Goal: Navigation & Orientation: Find specific page/section

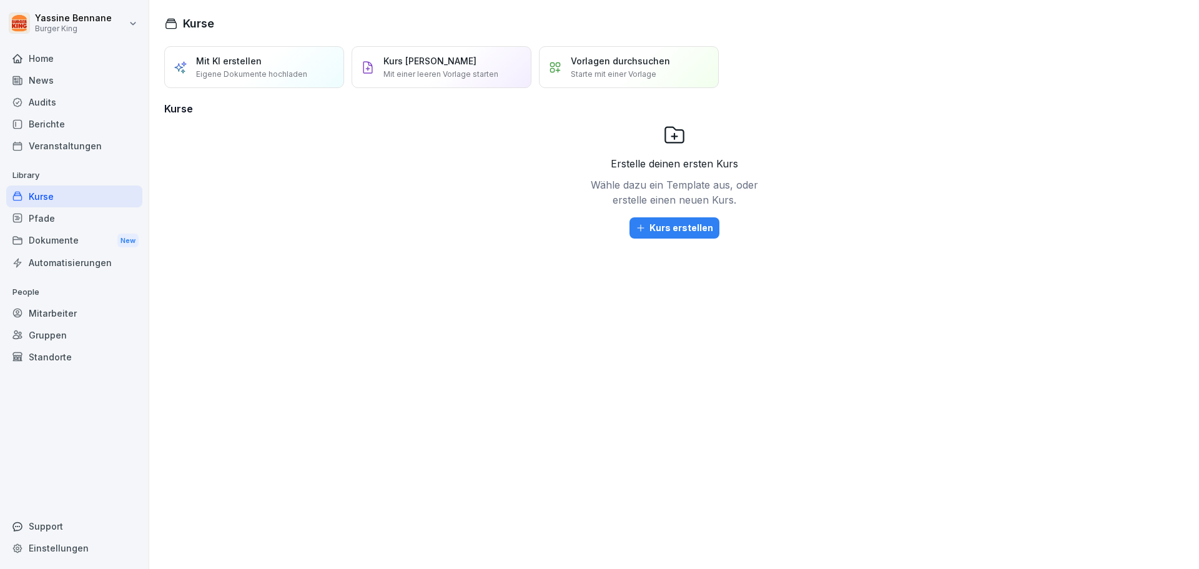
click at [67, 111] on div "Audits" at bounding box center [74, 102] width 136 height 22
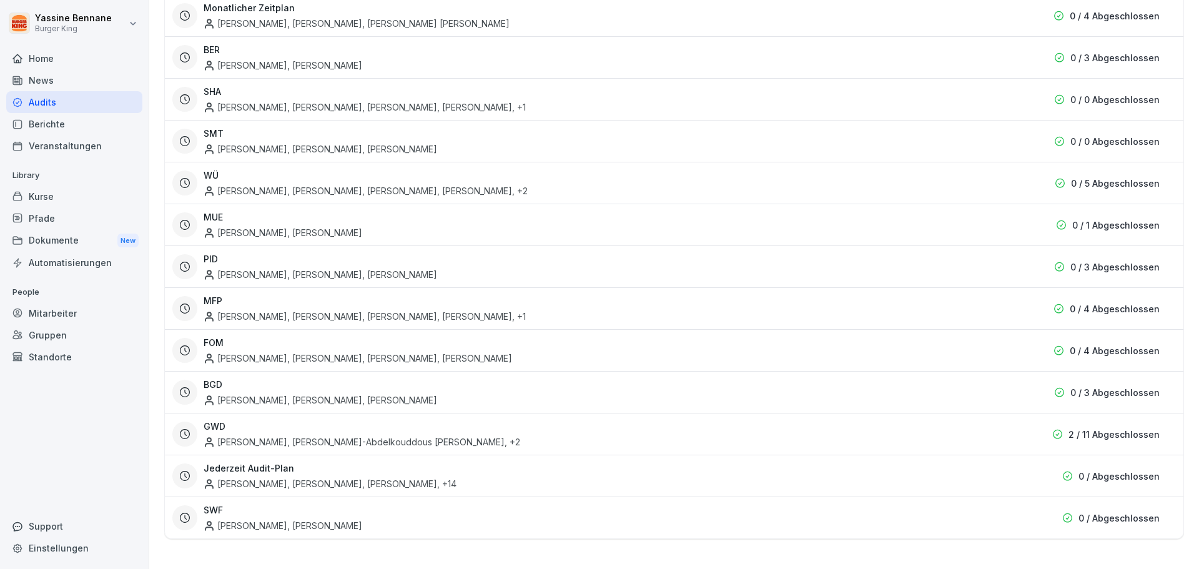
scroll to position [376, 0]
click at [448, 352] on div "[PERSON_NAME], [PERSON_NAME], [PERSON_NAME], [PERSON_NAME]" at bounding box center [358, 358] width 309 height 13
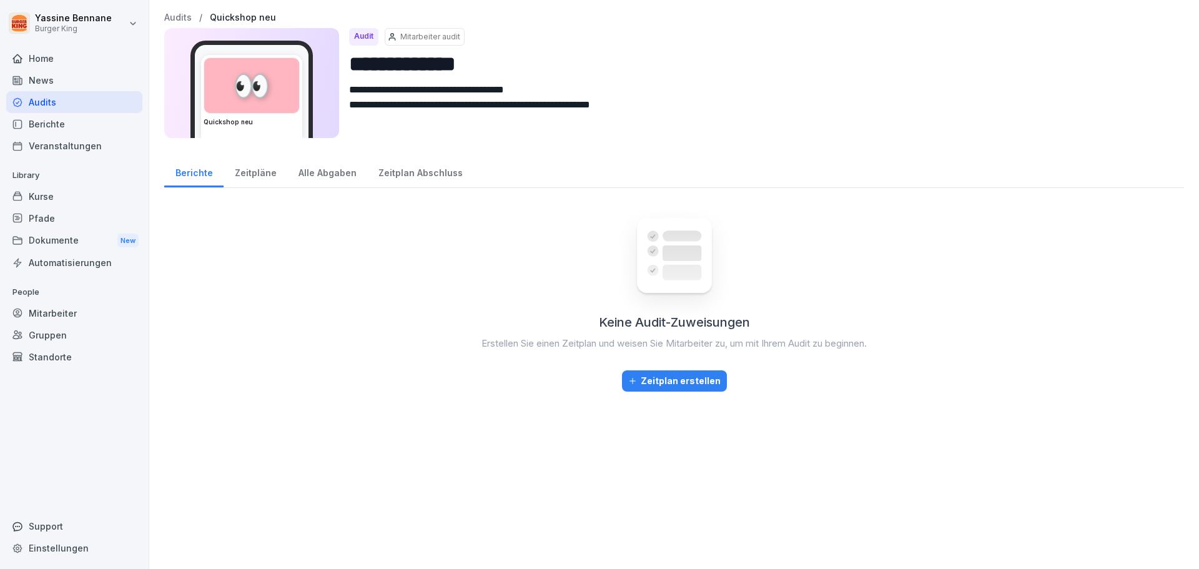
click at [247, 171] on div "Zeitpläne" at bounding box center [256, 172] width 64 height 32
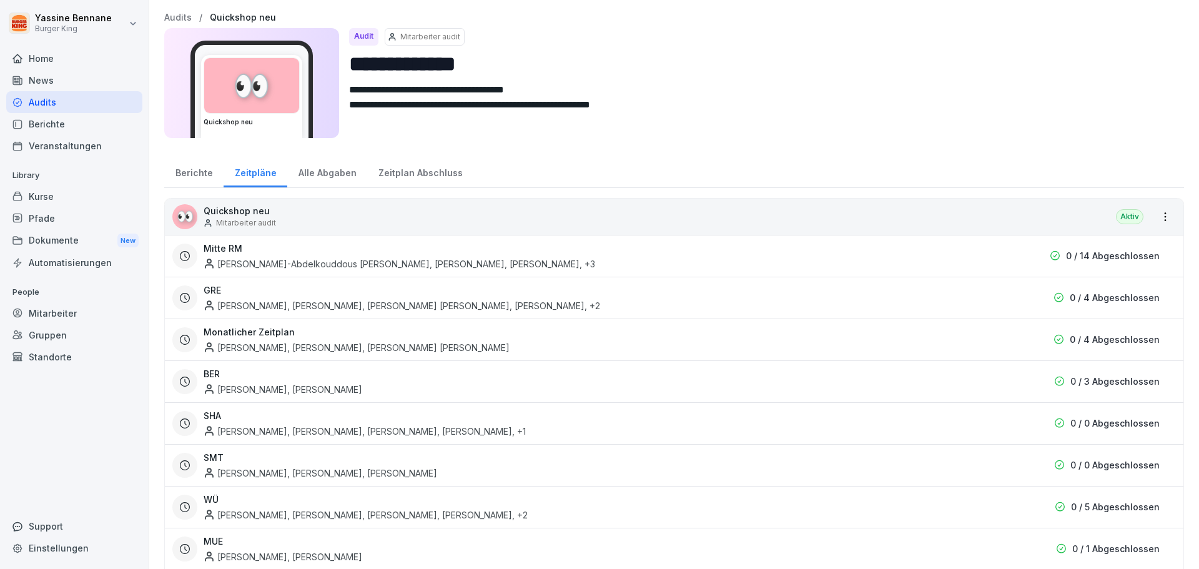
click at [342, 168] on div "Alle Abgaben" at bounding box center [327, 172] width 80 height 32
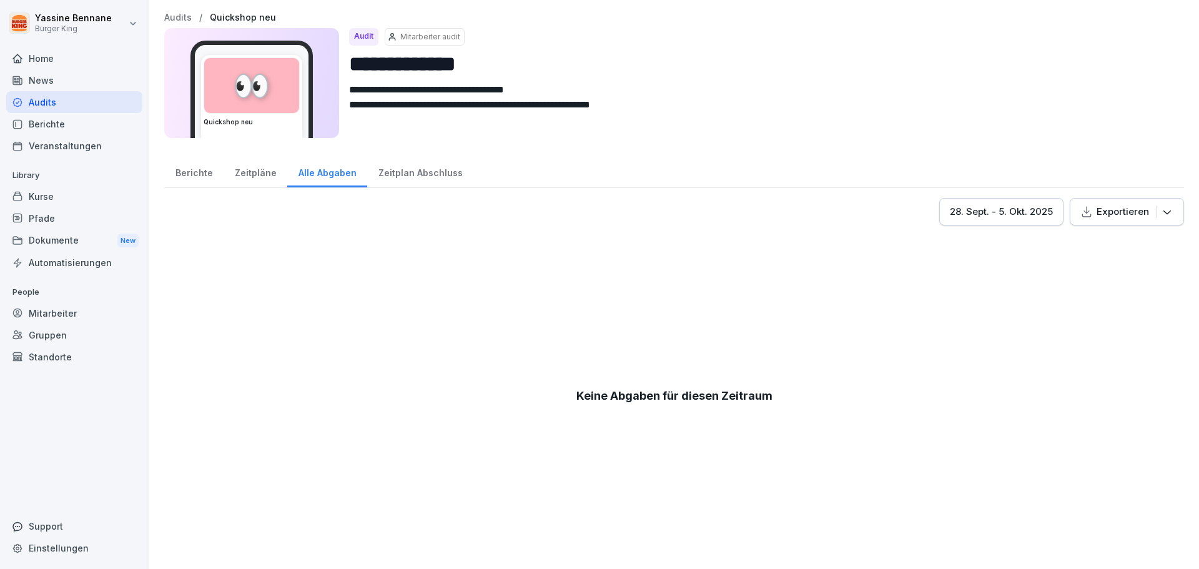
click at [425, 168] on div "Zeitplan Abschluss" at bounding box center [420, 172] width 106 height 32
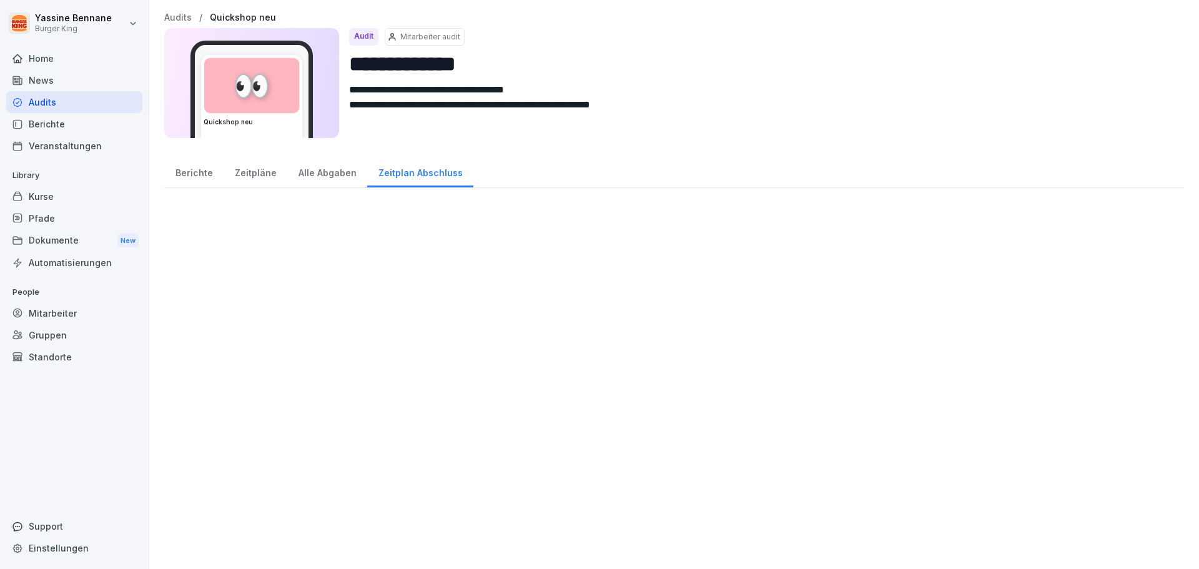
click at [248, 176] on div "Zeitpläne" at bounding box center [256, 172] width 64 height 32
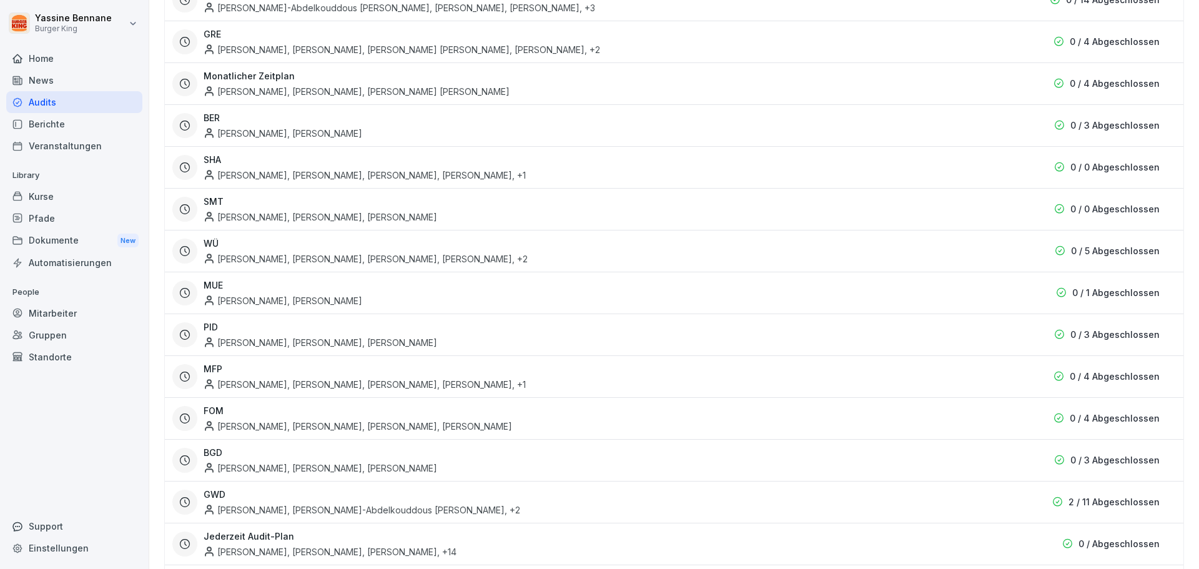
scroll to position [324, 0]
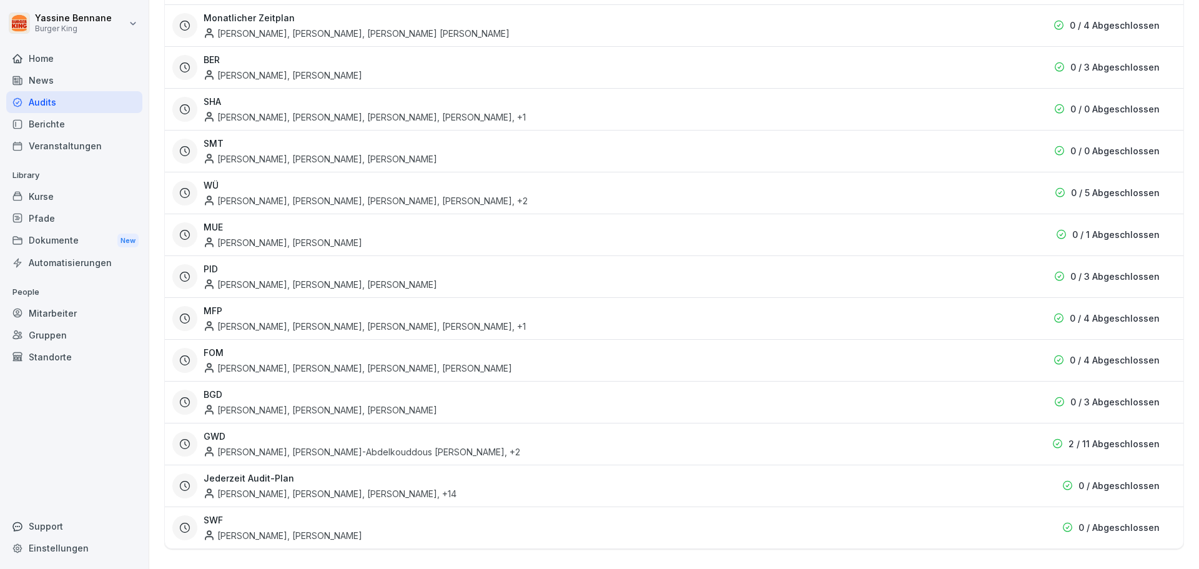
click at [50, 315] on div "Mitarbeiter" at bounding box center [74, 313] width 136 height 22
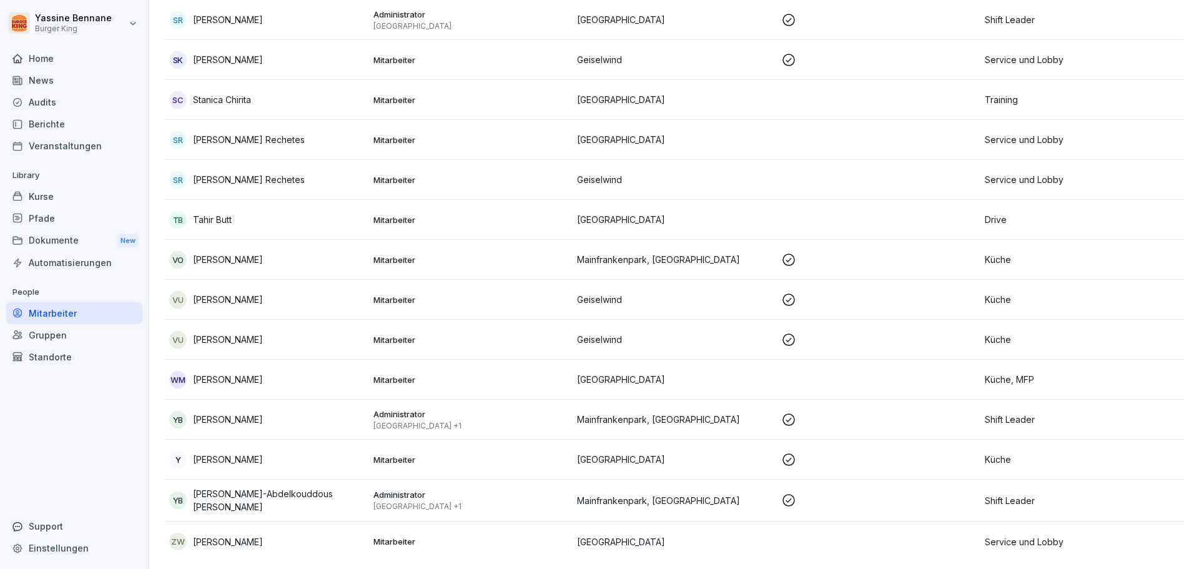
scroll to position [1590, 0]
